Goal: Task Accomplishment & Management: Manage account settings

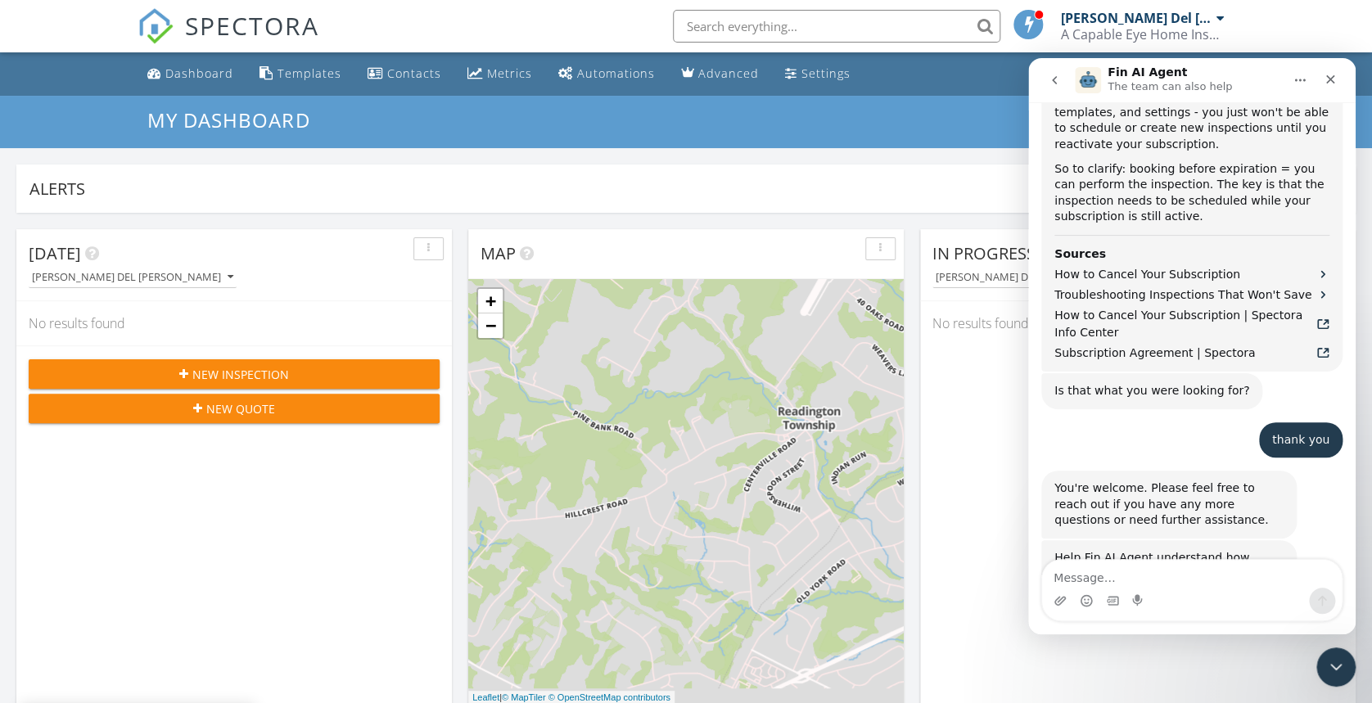
scroll to position [1448, 0]
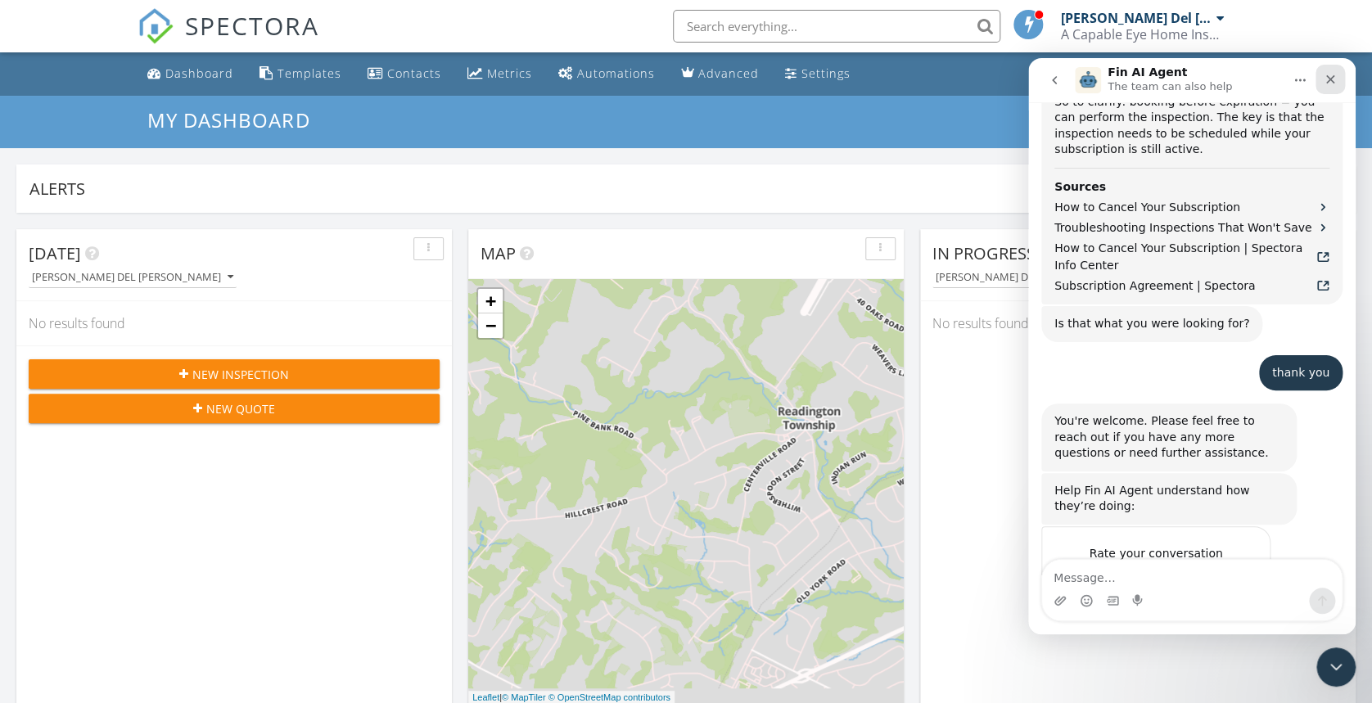
click at [1331, 87] on div "Close" at bounding box center [1329, 79] width 29 height 29
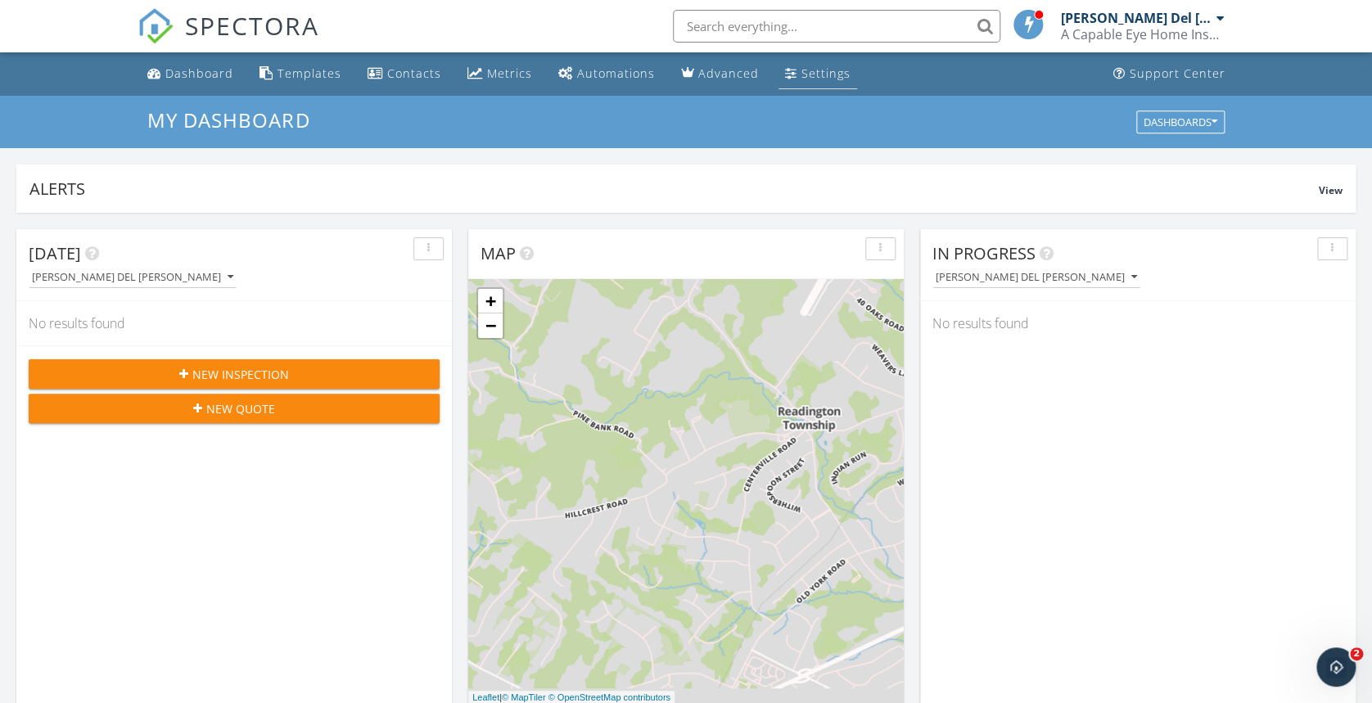
click at [818, 76] on div "Settings" at bounding box center [825, 73] width 49 height 16
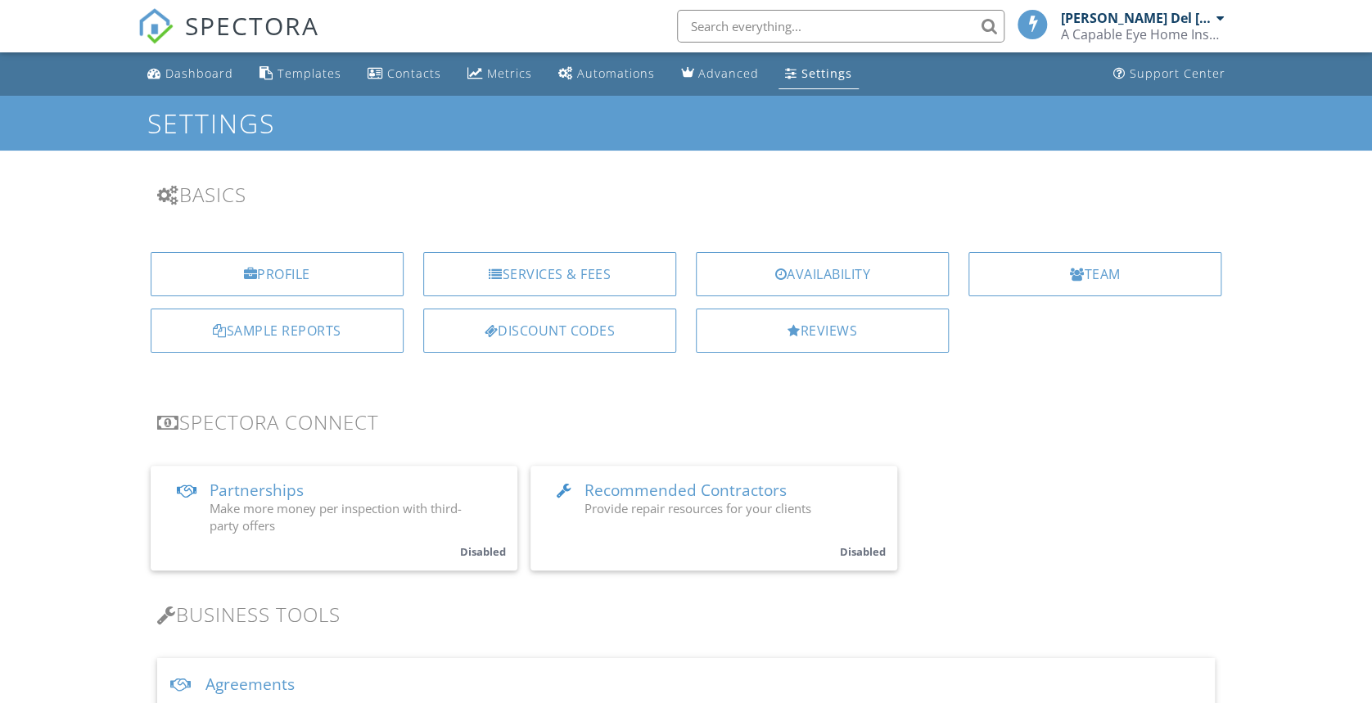
click at [215, 54] on link "SPECTORA" at bounding box center [229, 39] width 182 height 34
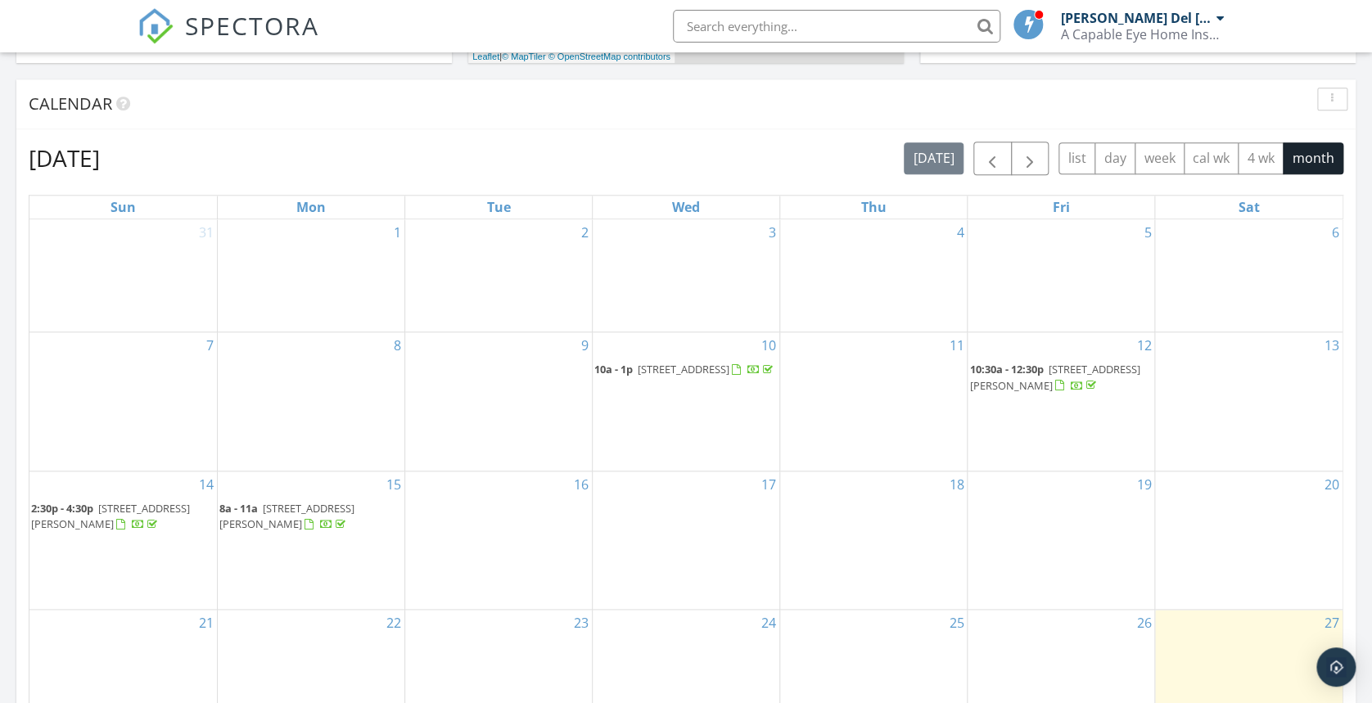
scroll to position [698, 0]
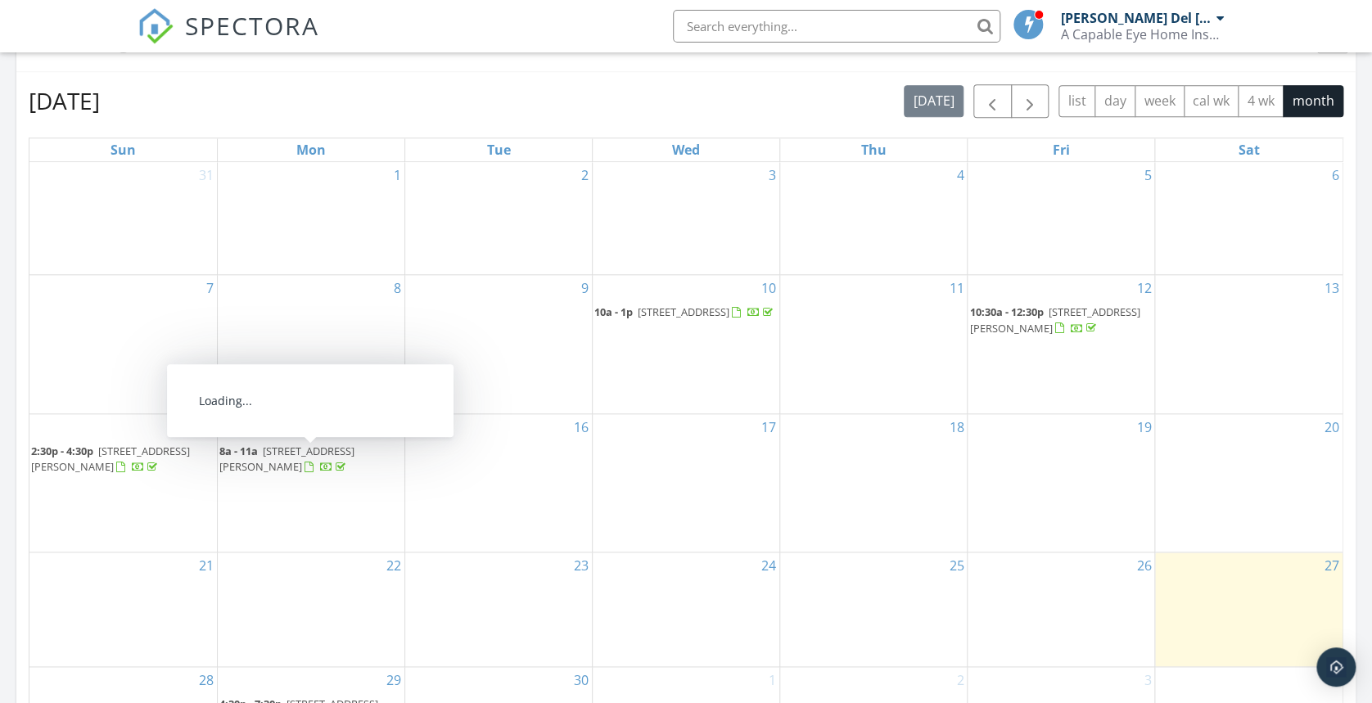
click at [300, 453] on span "[STREET_ADDRESS][PERSON_NAME]" at bounding box center [286, 459] width 135 height 30
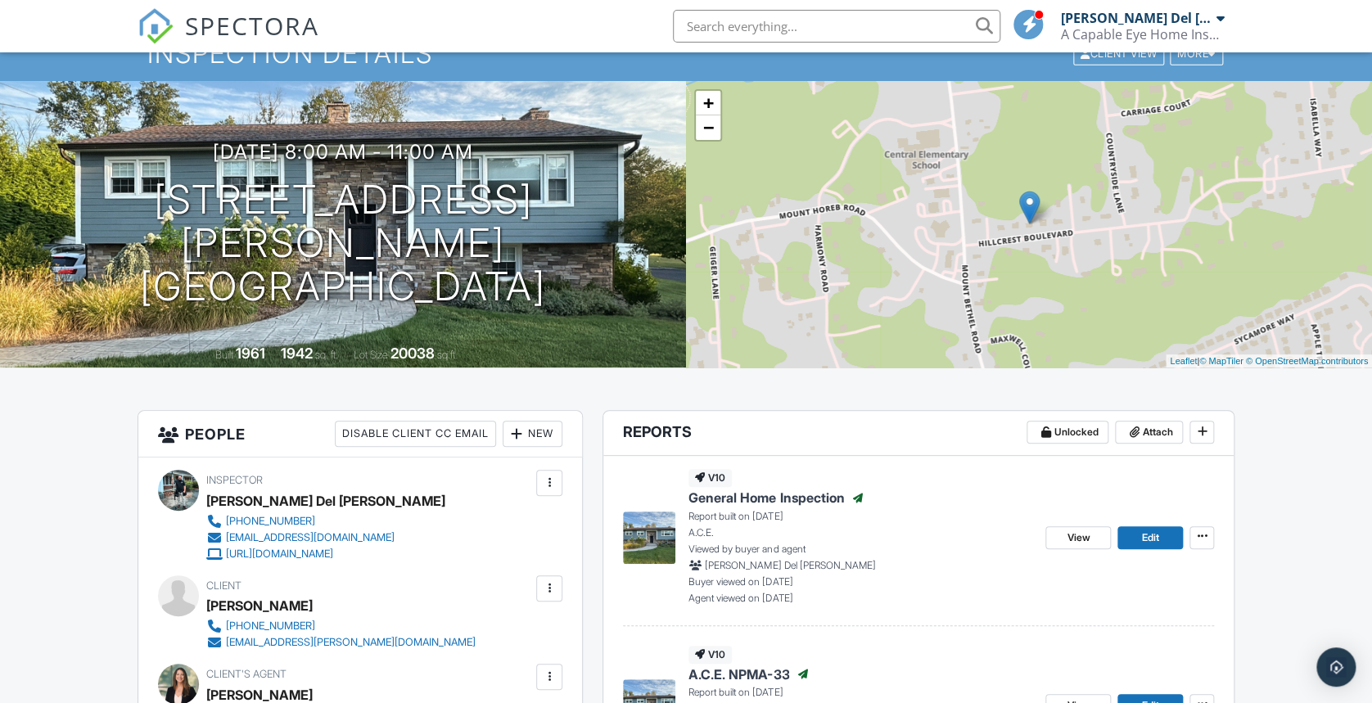
scroll to position [71, 0]
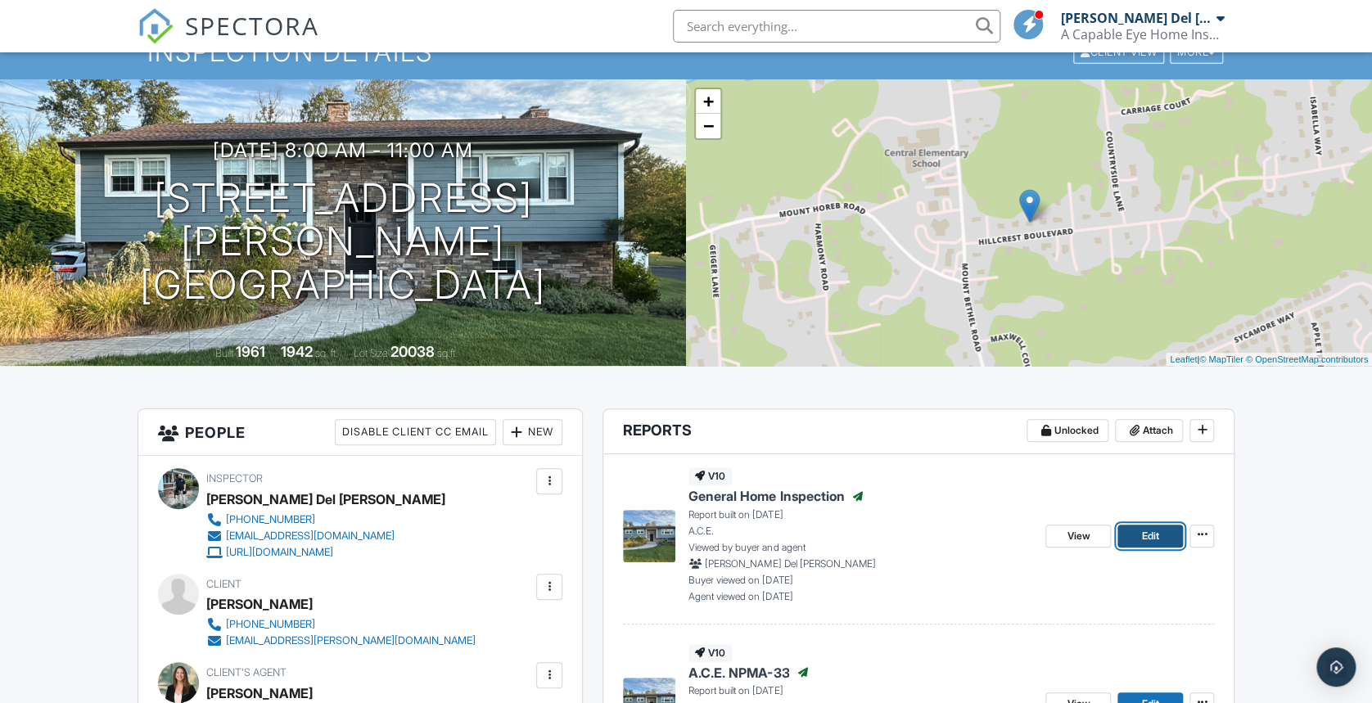
click at [1133, 537] on link "Edit" at bounding box center [1149, 536] width 65 height 23
